Goal: Book appointment/travel/reservation

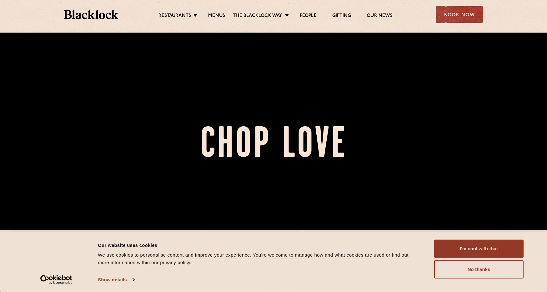
scroll to position [63, 0]
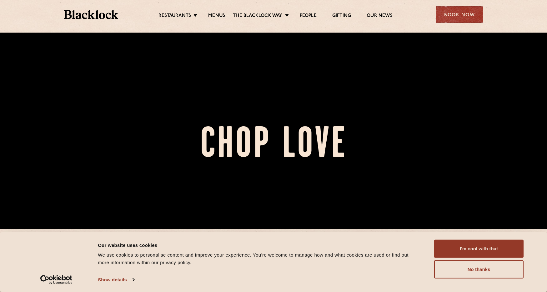
click at [461, 248] on button "I'm cool with that" at bounding box center [479, 248] width 89 height 18
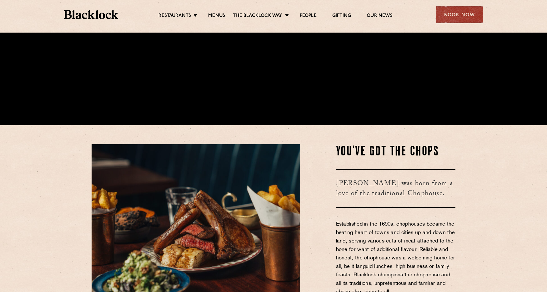
scroll to position [0, 0]
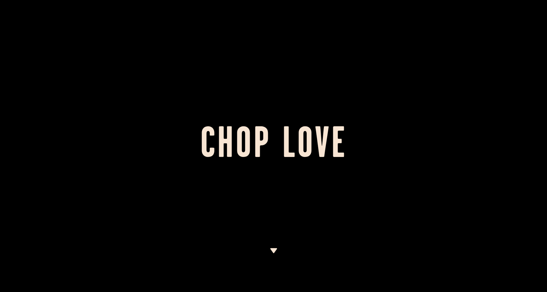
drag, startPoint x: 276, startPoint y: 246, endPoint x: 275, endPoint y: 250, distance: 4.0
click at [275, 247] on div at bounding box center [273, 146] width 547 height 292
click at [275, 250] on img at bounding box center [274, 250] width 8 height 5
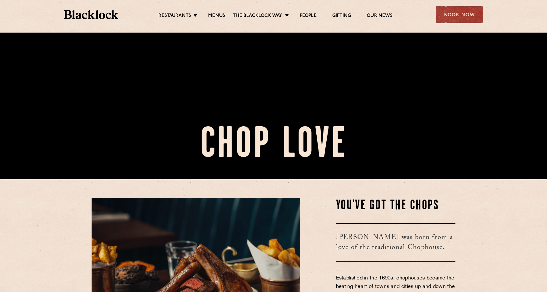
click at [273, 249] on img at bounding box center [196, 287] width 209 height 179
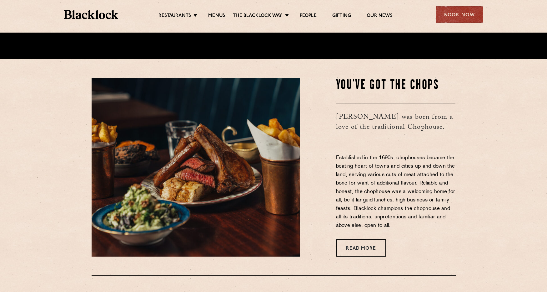
scroll to position [259, 0]
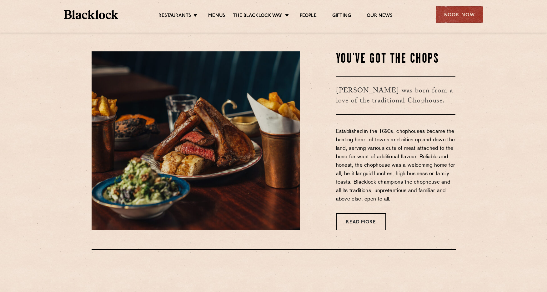
click at [457, 16] on div "Book Now" at bounding box center [459, 14] width 47 height 17
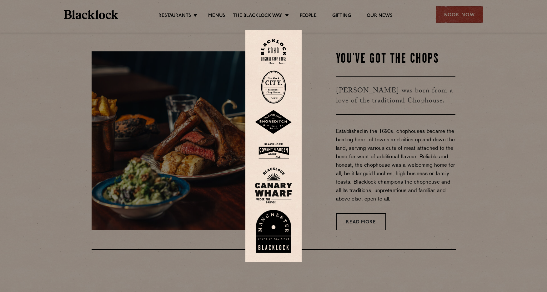
click at [274, 84] on img at bounding box center [273, 86] width 25 height 33
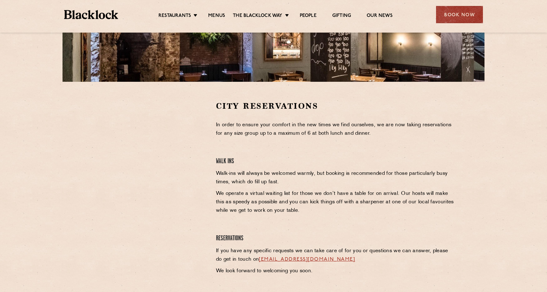
scroll to position [188, 0]
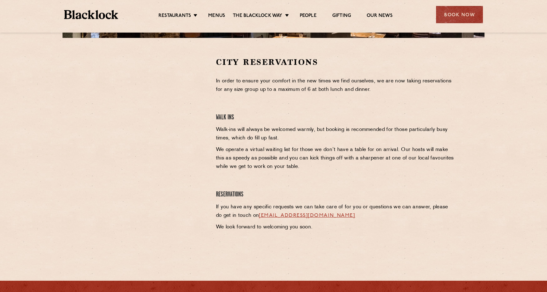
scroll to position [188, 0]
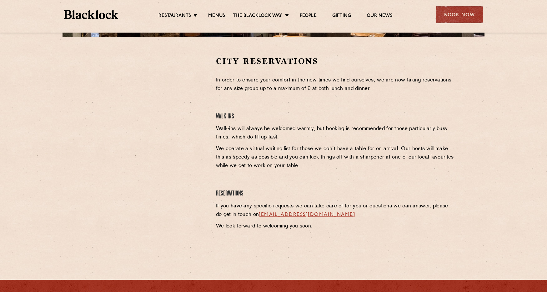
drag, startPoint x: 369, startPoint y: 214, endPoint x: 253, endPoint y: 215, distance: 115.1
click at [252, 216] on p "If you have any specific requests we can take care of for you or questions we c…" at bounding box center [336, 210] width 240 height 17
click at [23, 79] on section "City Reservations In order to ensure your comfort in the new times we find ours…" at bounding box center [273, 150] width 547 height 227
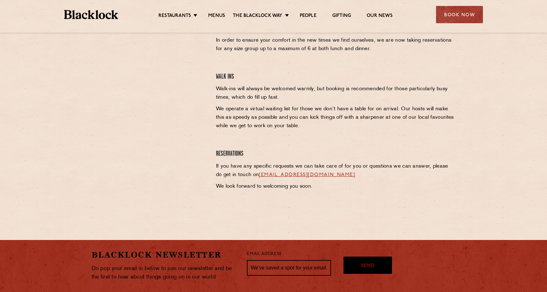
scroll to position [251, 0]
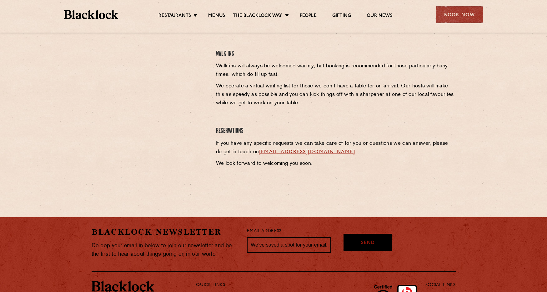
drag, startPoint x: 200, startPoint y: 146, endPoint x: 361, endPoint y: 1, distance: 216.4
click at [200, 146] on div at bounding box center [149, 87] width 125 height 189
